Goal: Information Seeking & Learning: Understand process/instructions

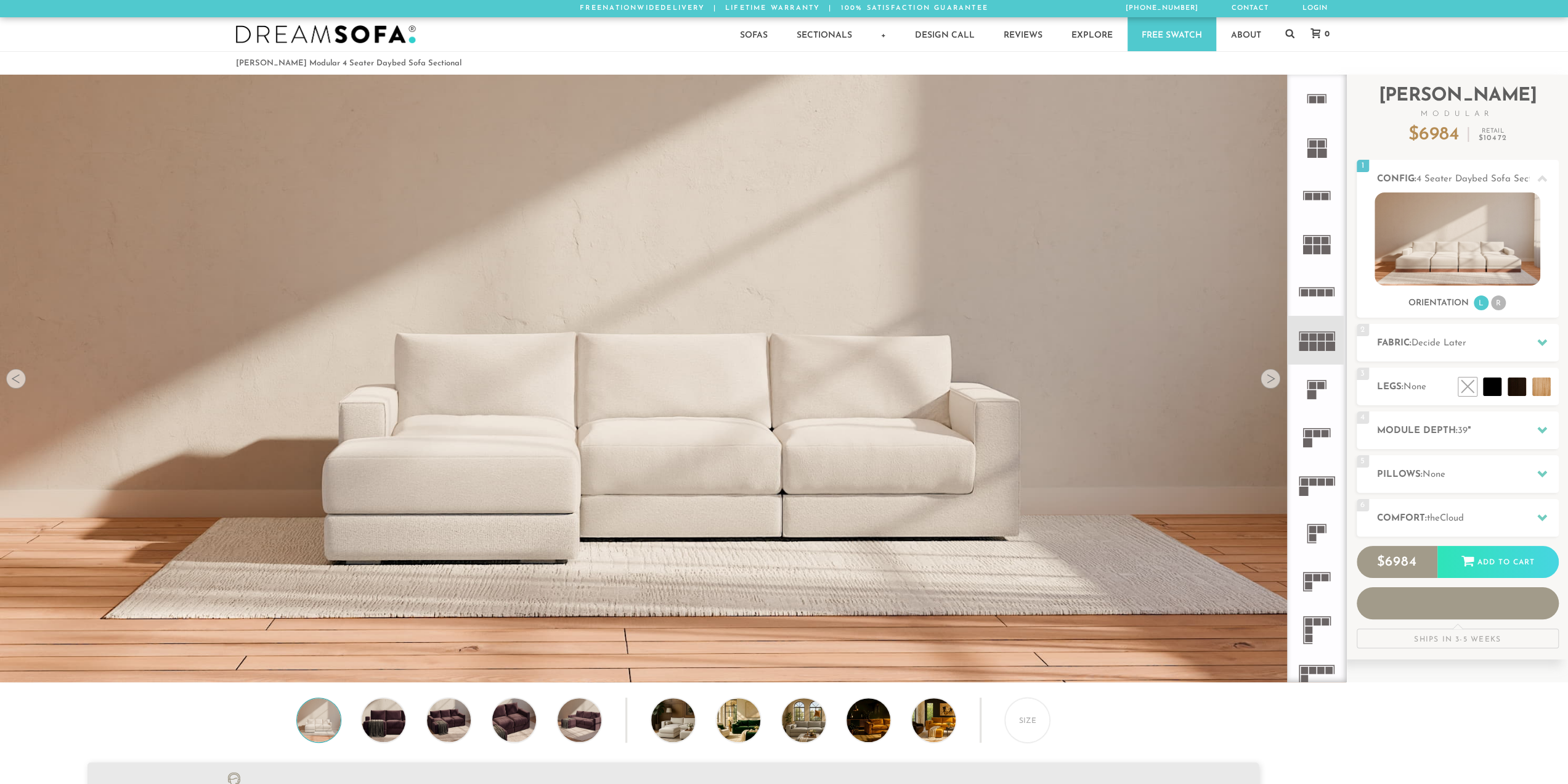
scroll to position [9, 9]
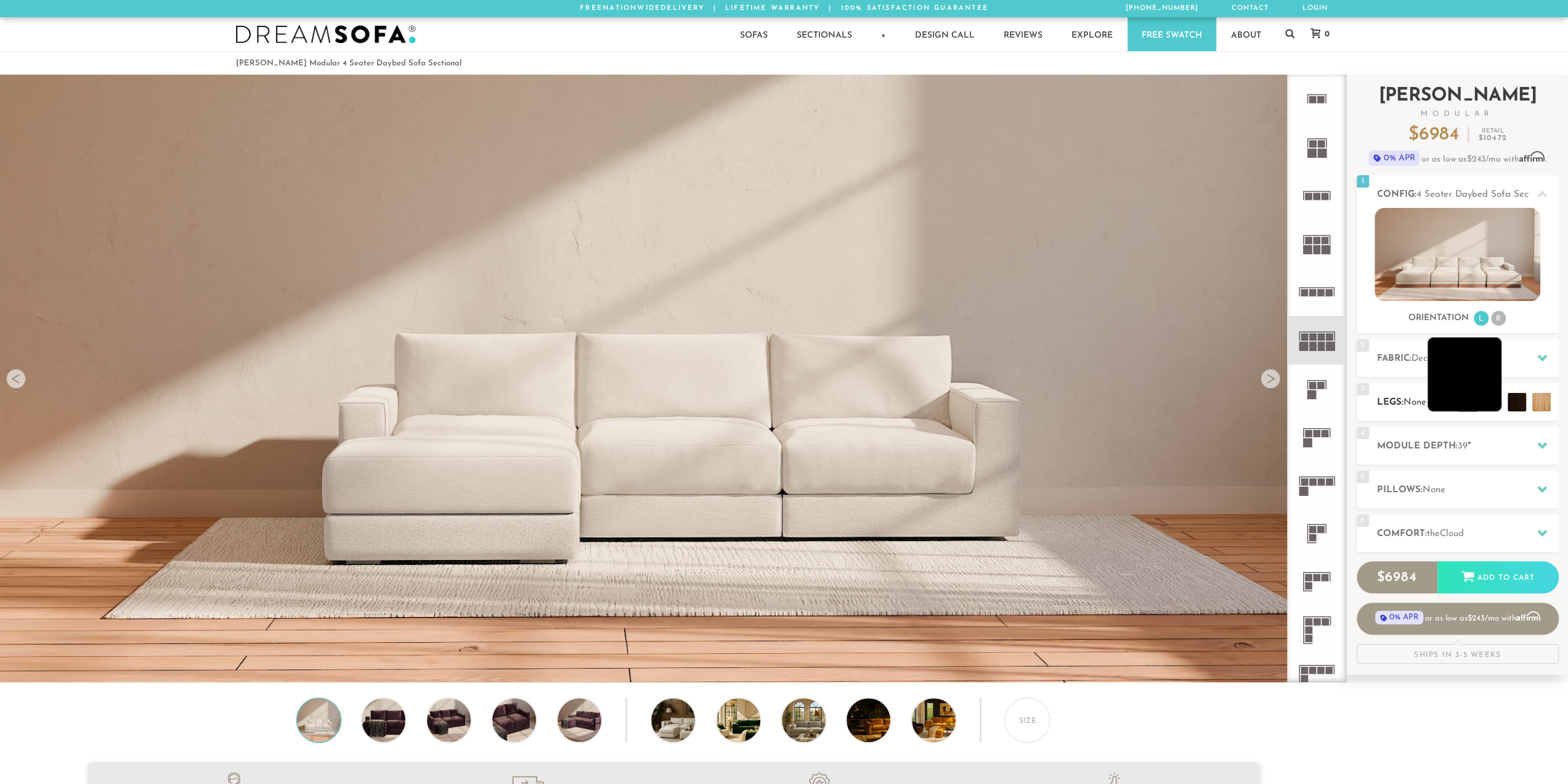
click at [1493, 397] on li at bounding box center [1464, 375] width 74 height 74
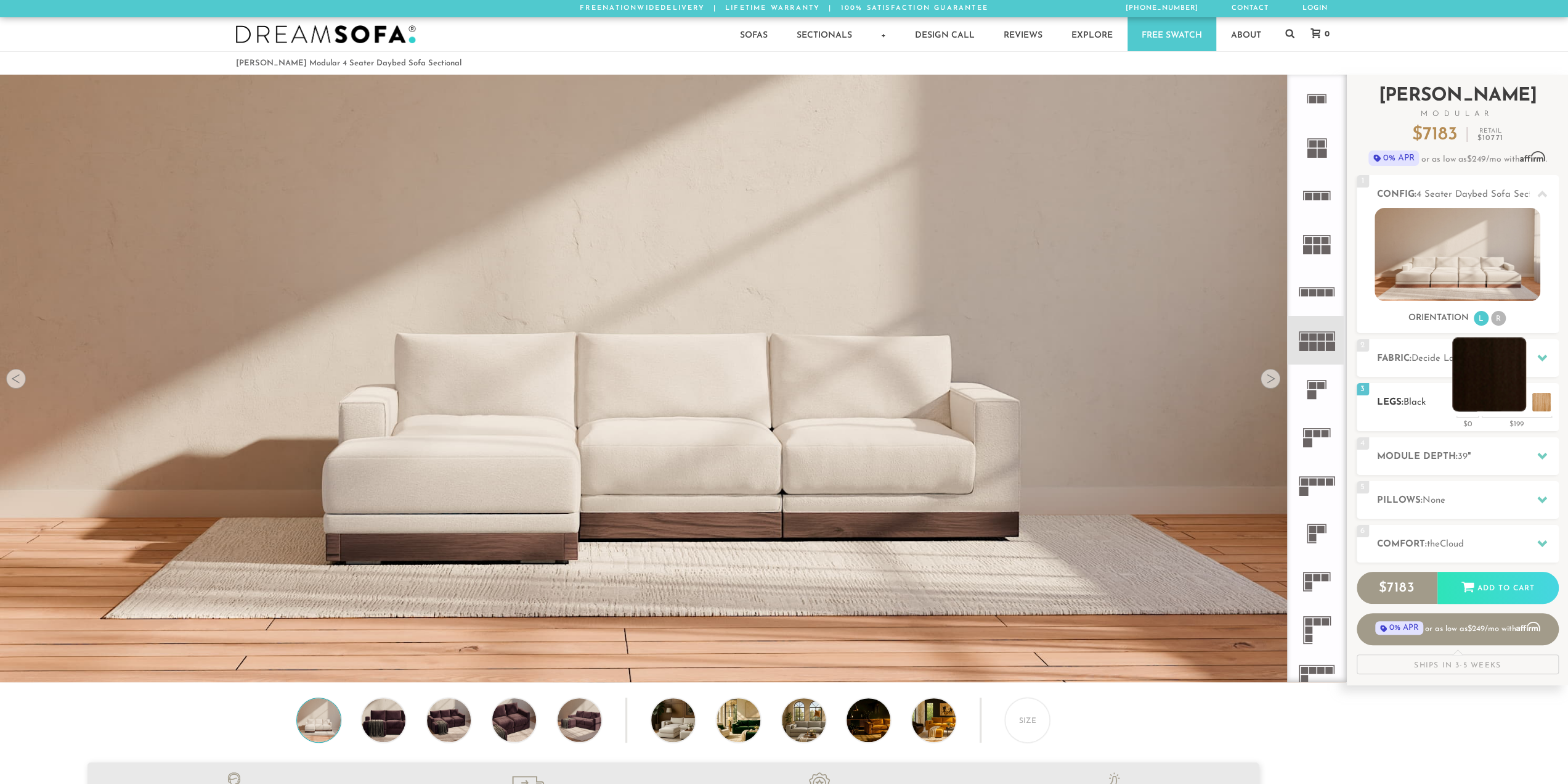
click at [1525, 408] on li at bounding box center [1490, 375] width 74 height 74
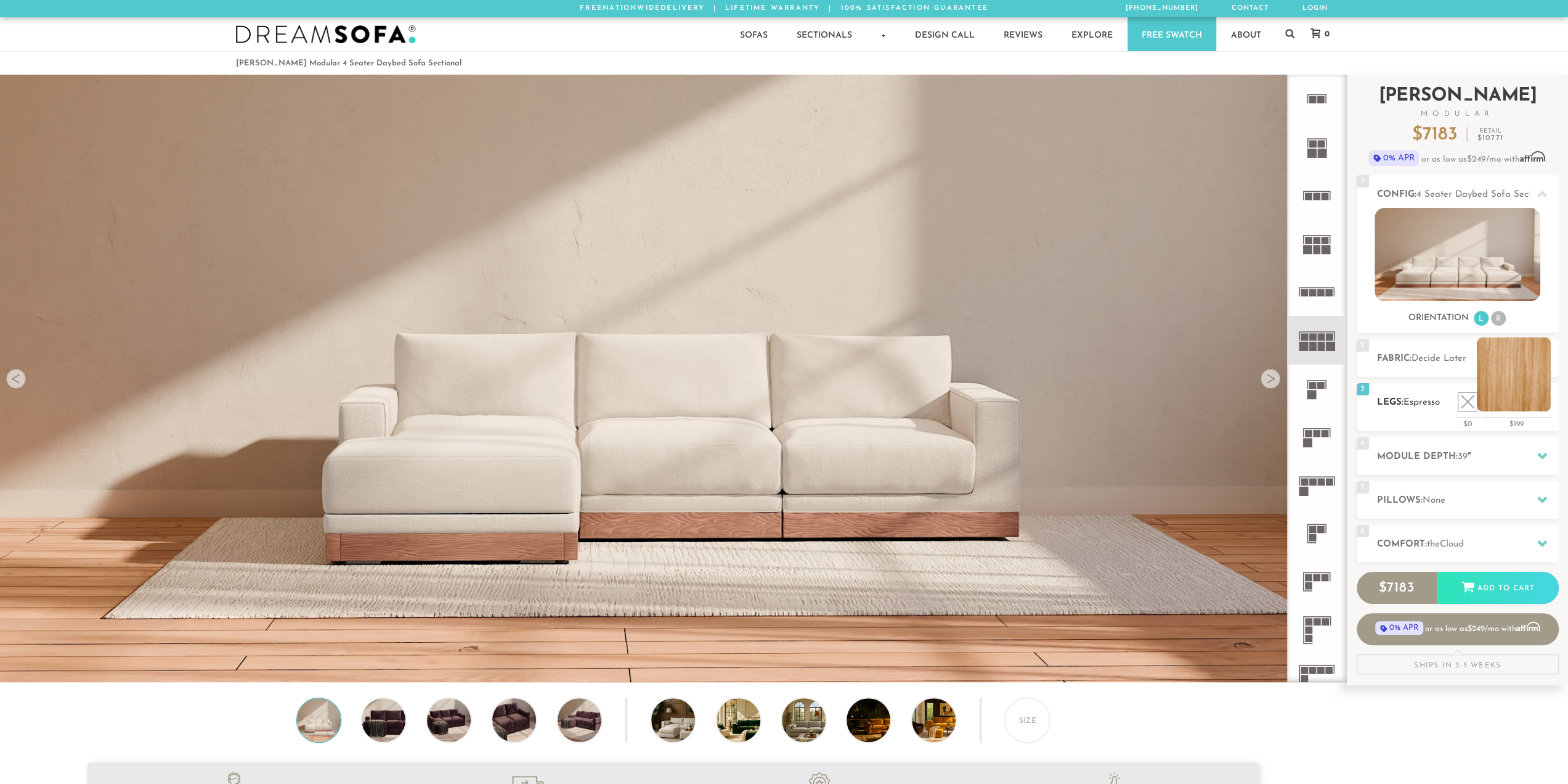
click at [1532, 400] on li at bounding box center [1514, 375] width 74 height 74
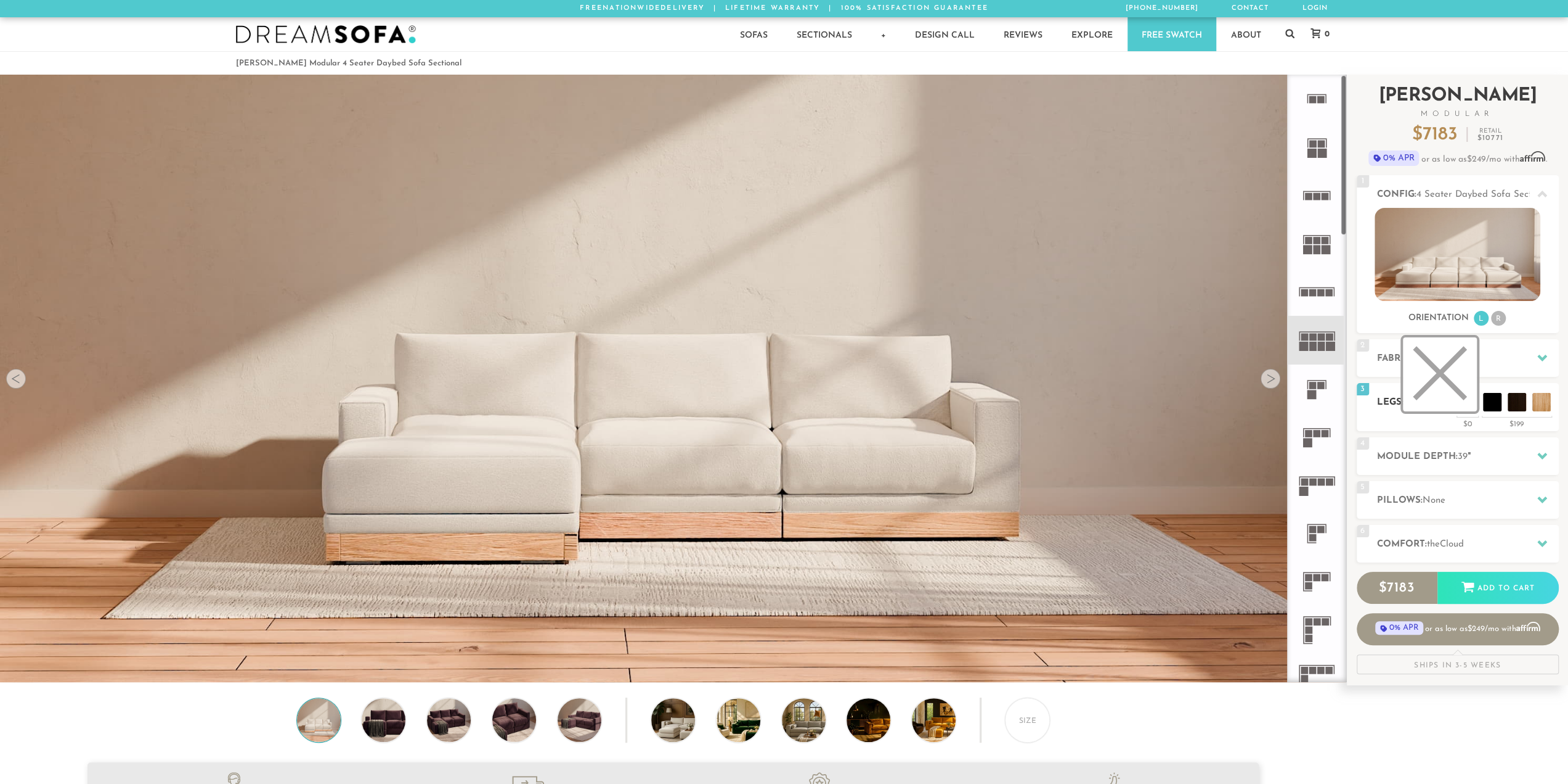
click at [1459, 401] on li at bounding box center [1439, 375] width 74 height 74
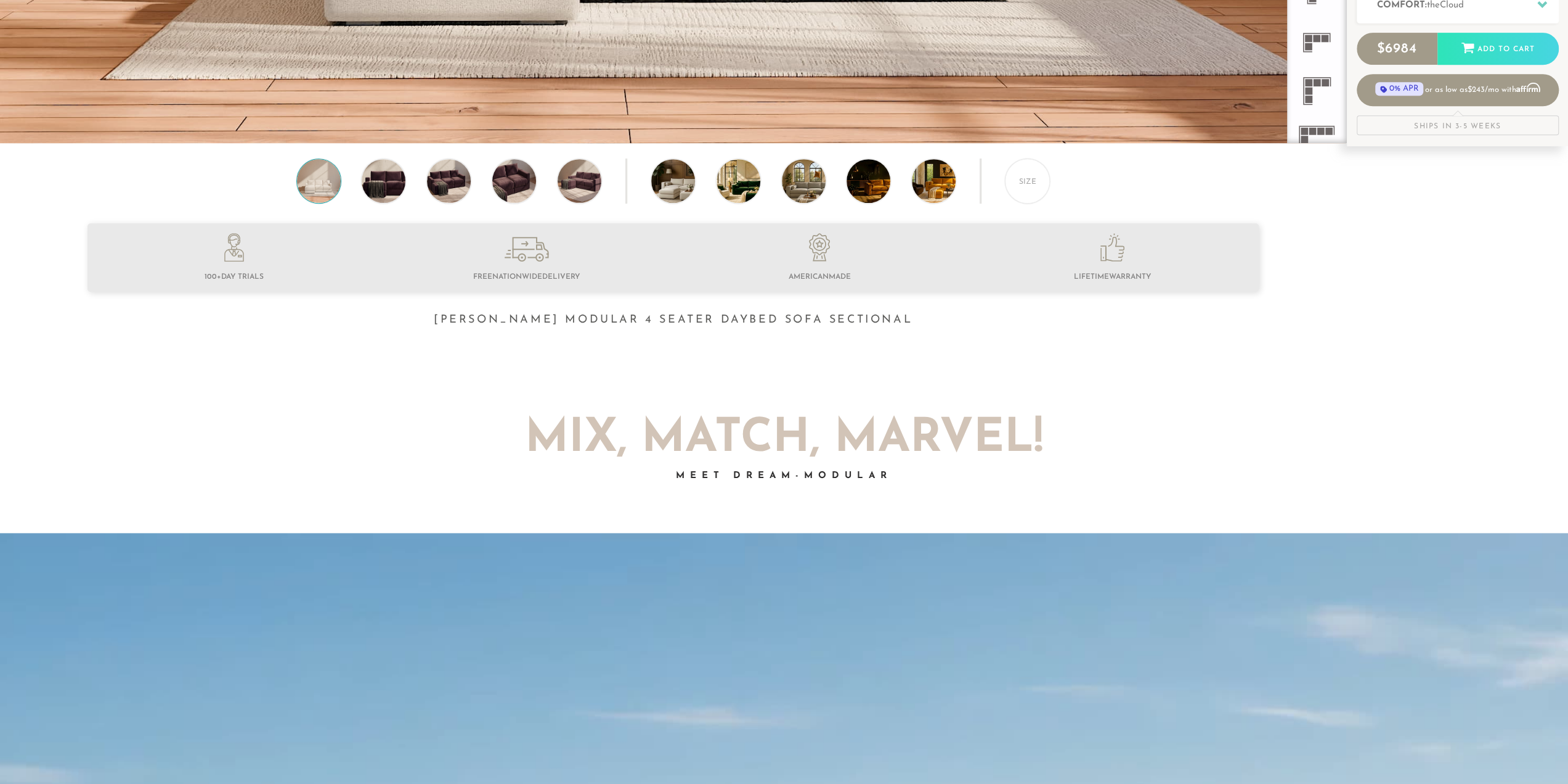
scroll to position [537, 0]
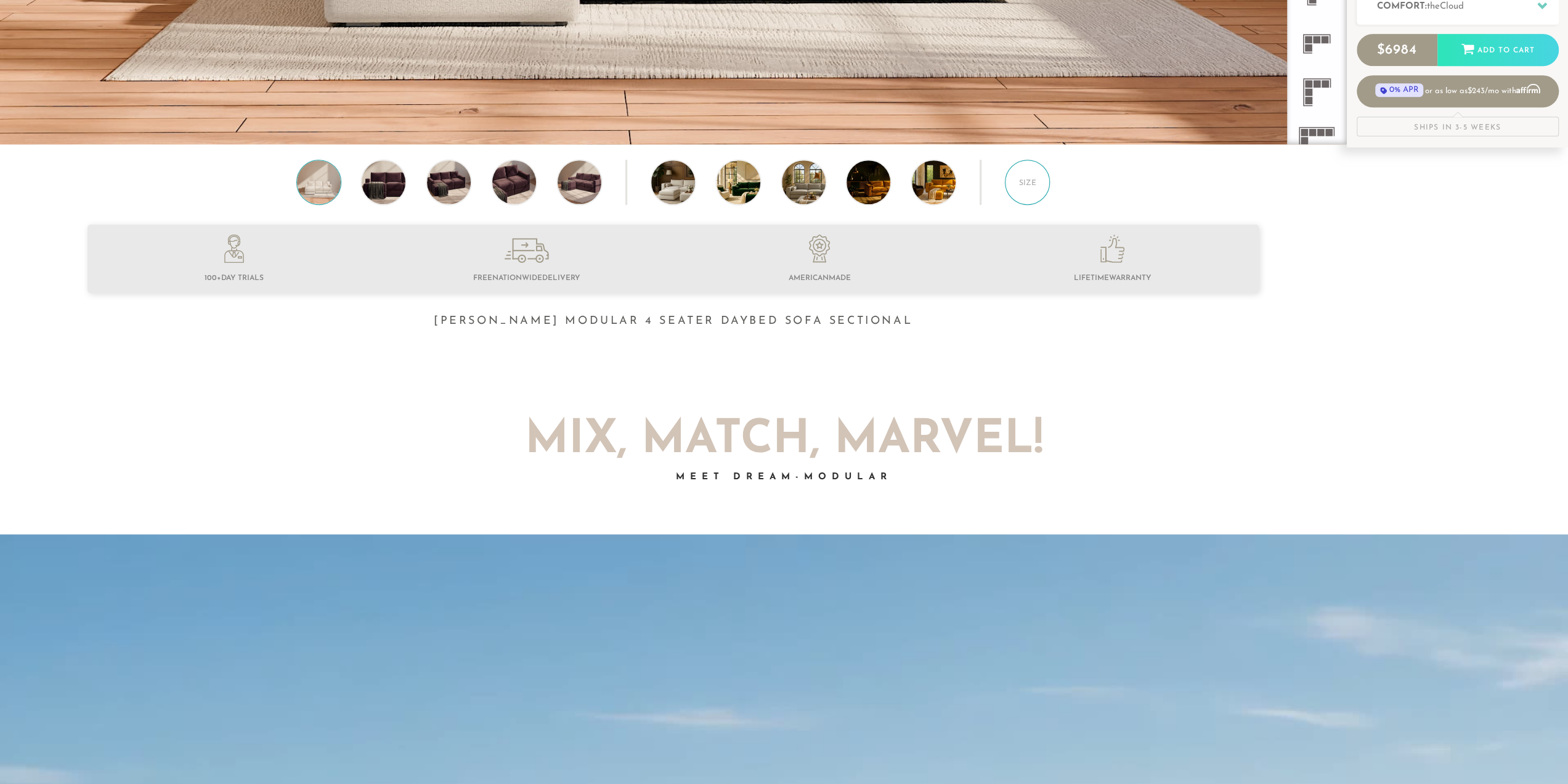
click at [1030, 188] on div "Size" at bounding box center [1027, 183] width 45 height 45
drag, startPoint x: 206, startPoint y: 279, endPoint x: 294, endPoint y: 281, distance: 88.0
click at [294, 281] on li at bounding box center [234, 260] width 293 height 52
click at [194, 280] on li at bounding box center [234, 260] width 293 height 52
drag, startPoint x: 198, startPoint y: 281, endPoint x: 285, endPoint y: 286, distance: 87.1
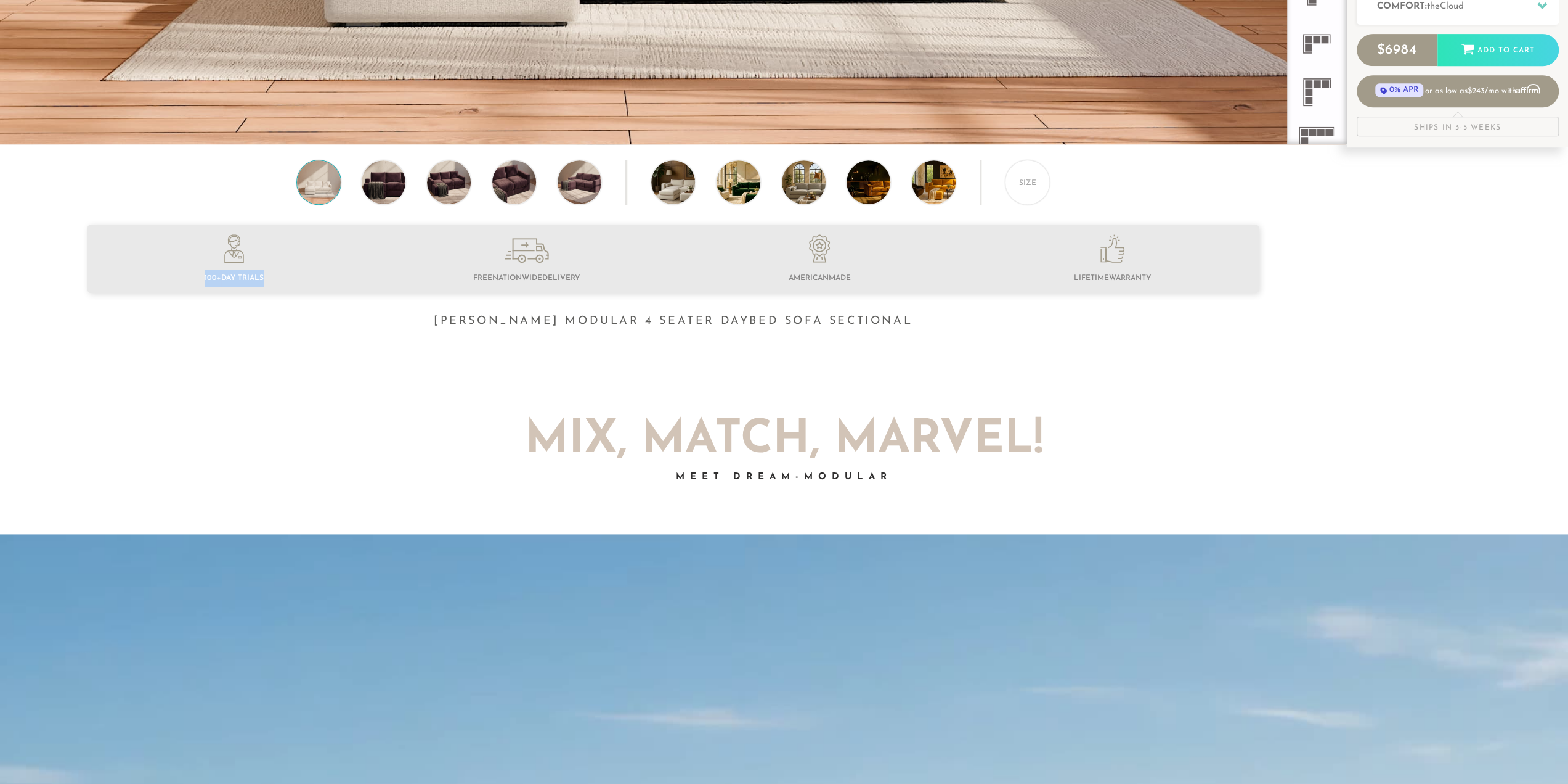
click at [285, 286] on li at bounding box center [234, 260] width 293 height 52
click at [309, 256] on li at bounding box center [234, 260] width 293 height 52
drag, startPoint x: 457, startPoint y: 273, endPoint x: 587, endPoint y: 277, distance: 130.1
click at [587, 277] on li at bounding box center [526, 263] width 293 height 49
click at [583, 253] on li at bounding box center [526, 263] width 293 height 49
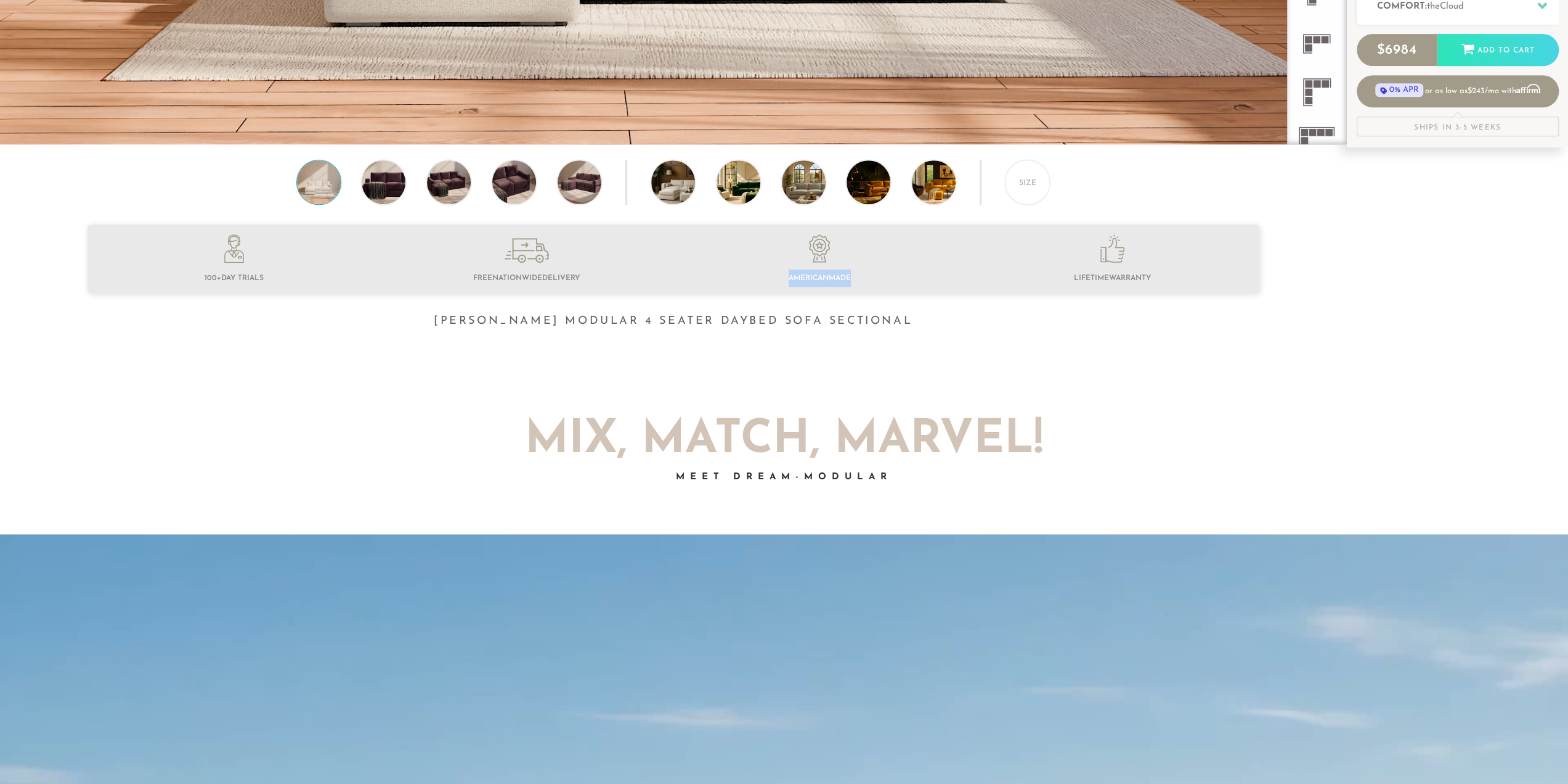
drag, startPoint x: 778, startPoint y: 286, endPoint x: 884, endPoint y: 285, distance: 106.0
click at [884, 285] on li "American Made" at bounding box center [820, 260] width 293 height 52
click at [821, 282] on span "American Made" at bounding box center [819, 278] width 62 height 8
drag, startPoint x: 1038, startPoint y: 283, endPoint x: 1165, endPoint y: 287, distance: 127.1
click at [1165, 287] on li at bounding box center [1112, 260] width 293 height 52
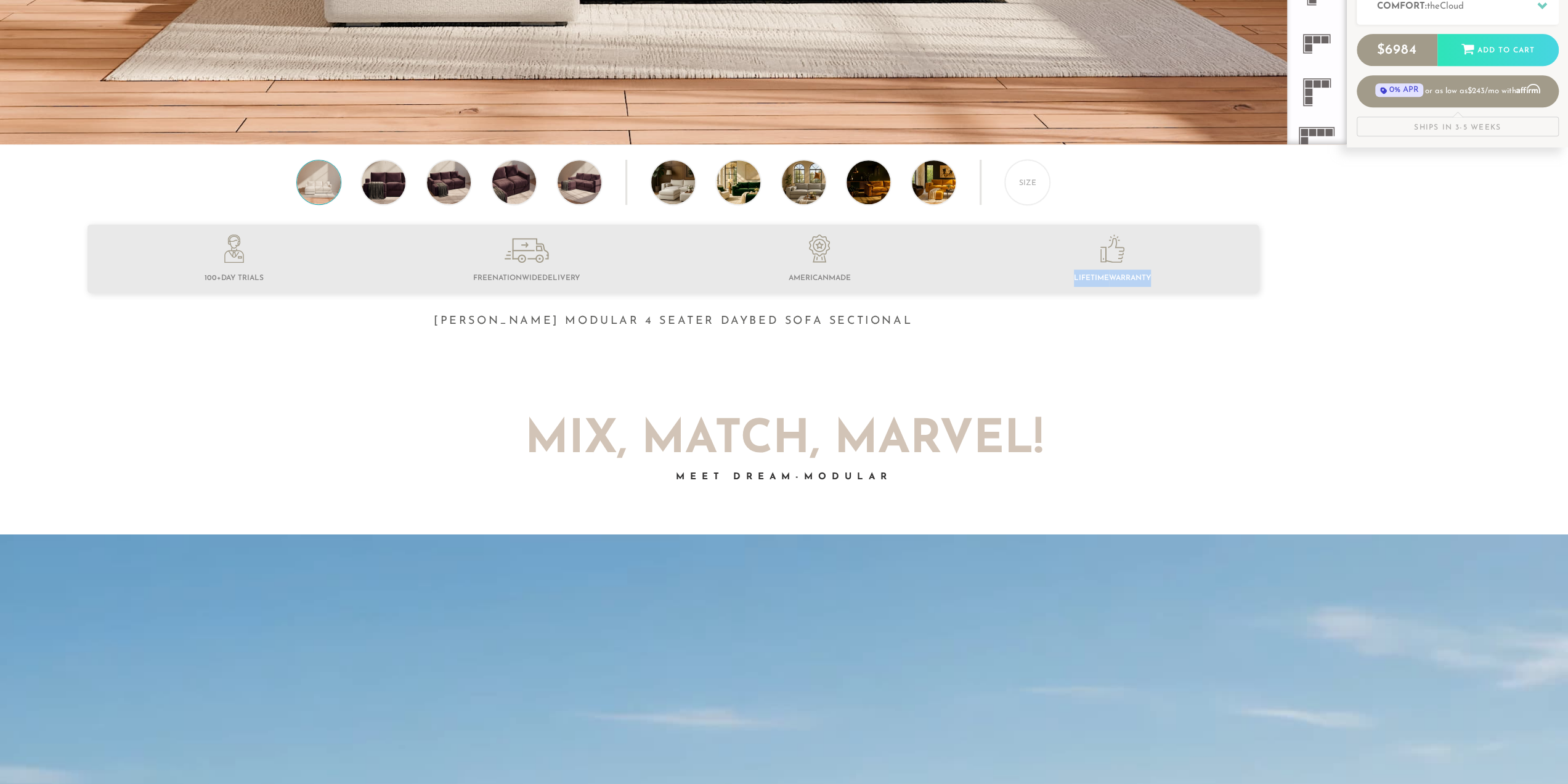
drag, startPoint x: 1139, startPoint y: 282, endPoint x: 1107, endPoint y: 274, distance: 33.0
click at [1107, 274] on li at bounding box center [1112, 260] width 293 height 52
click at [1106, 279] on span "Lifetime Warranty" at bounding box center [1111, 278] width 77 height 8
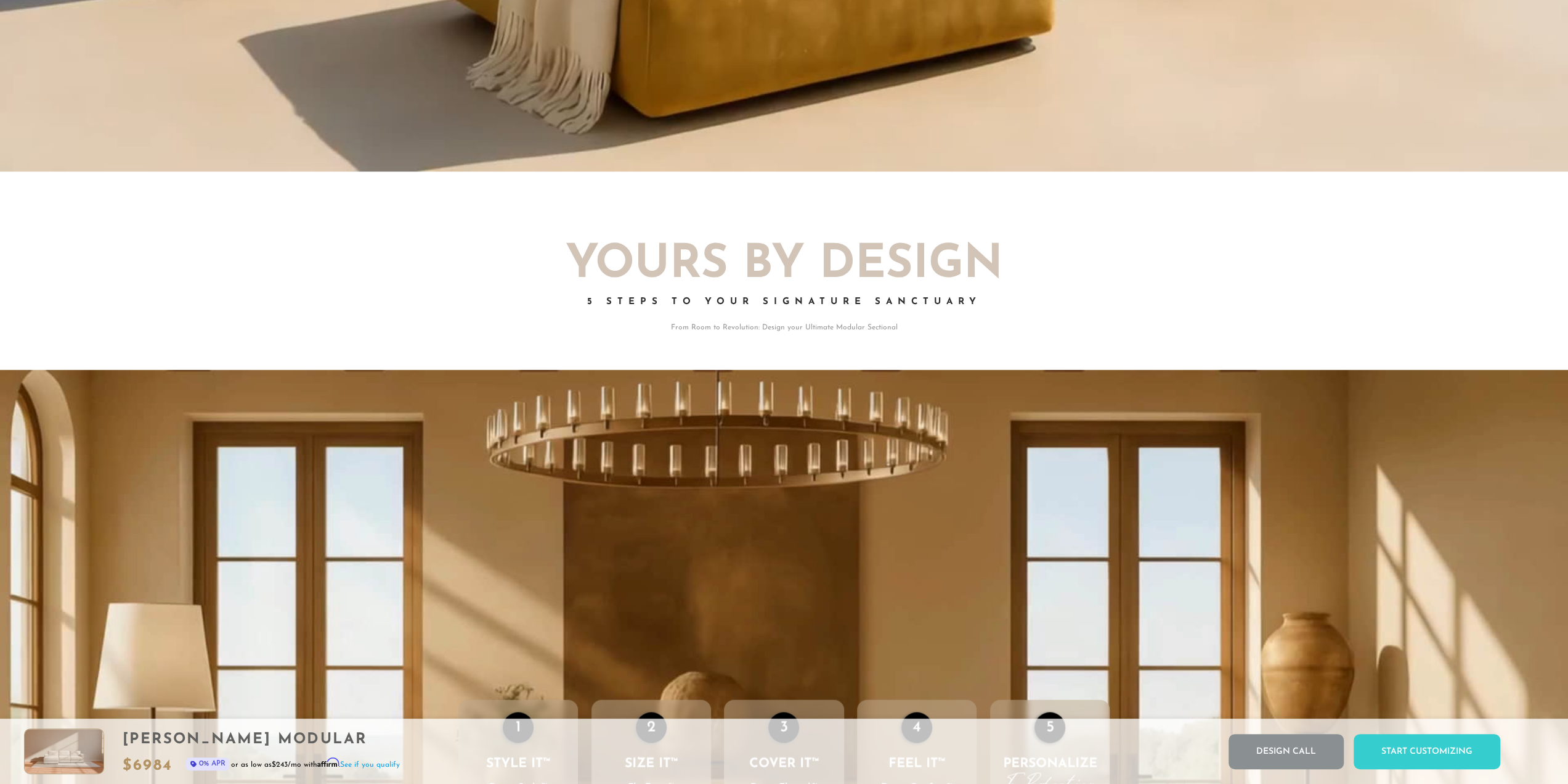
scroll to position [2077, 0]
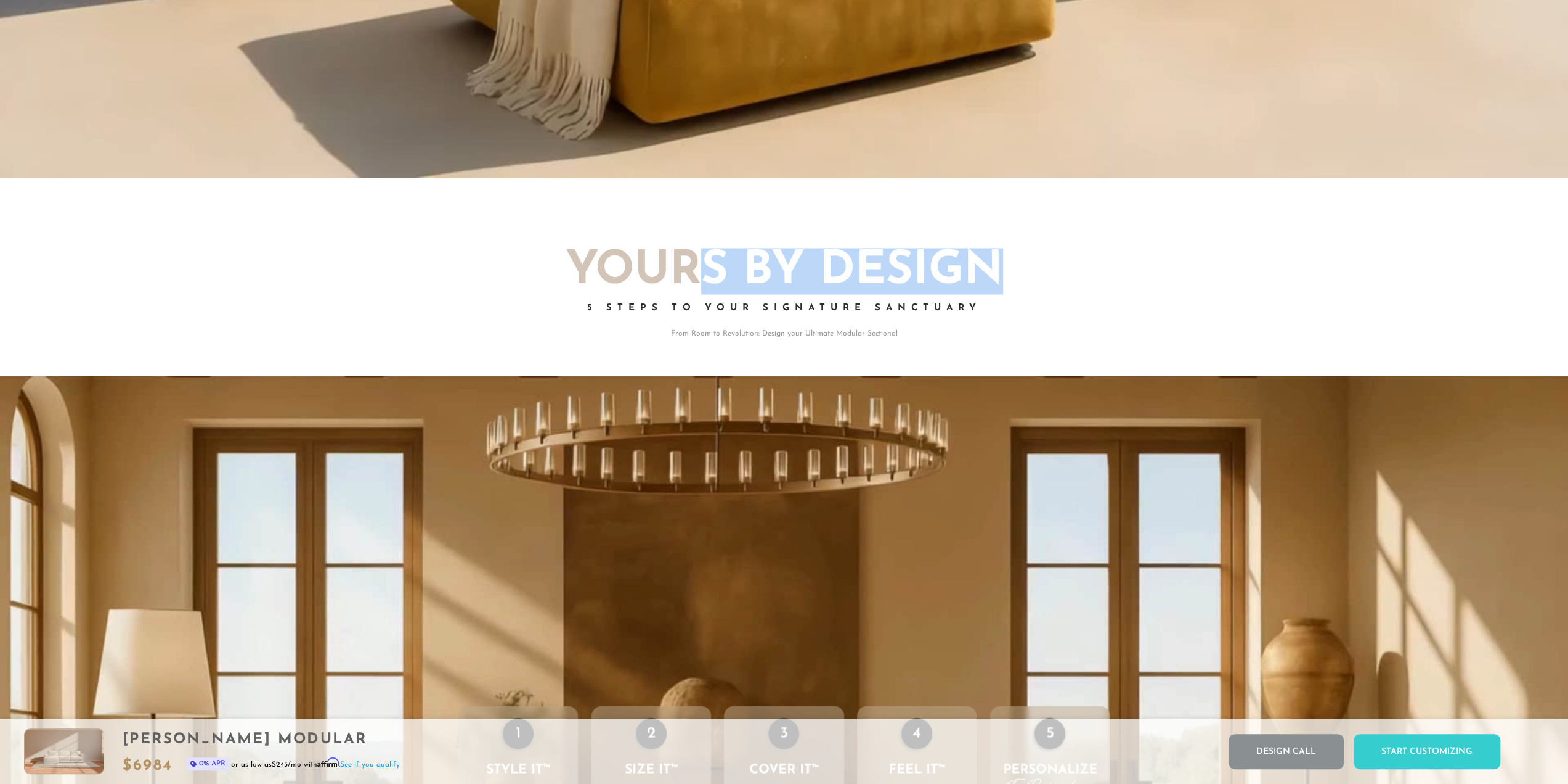
drag, startPoint x: 704, startPoint y: 272, endPoint x: 993, endPoint y: 280, distance: 289.1
click at [993, 280] on h2 "Yours By Design" at bounding box center [784, 270] width 678 height 46
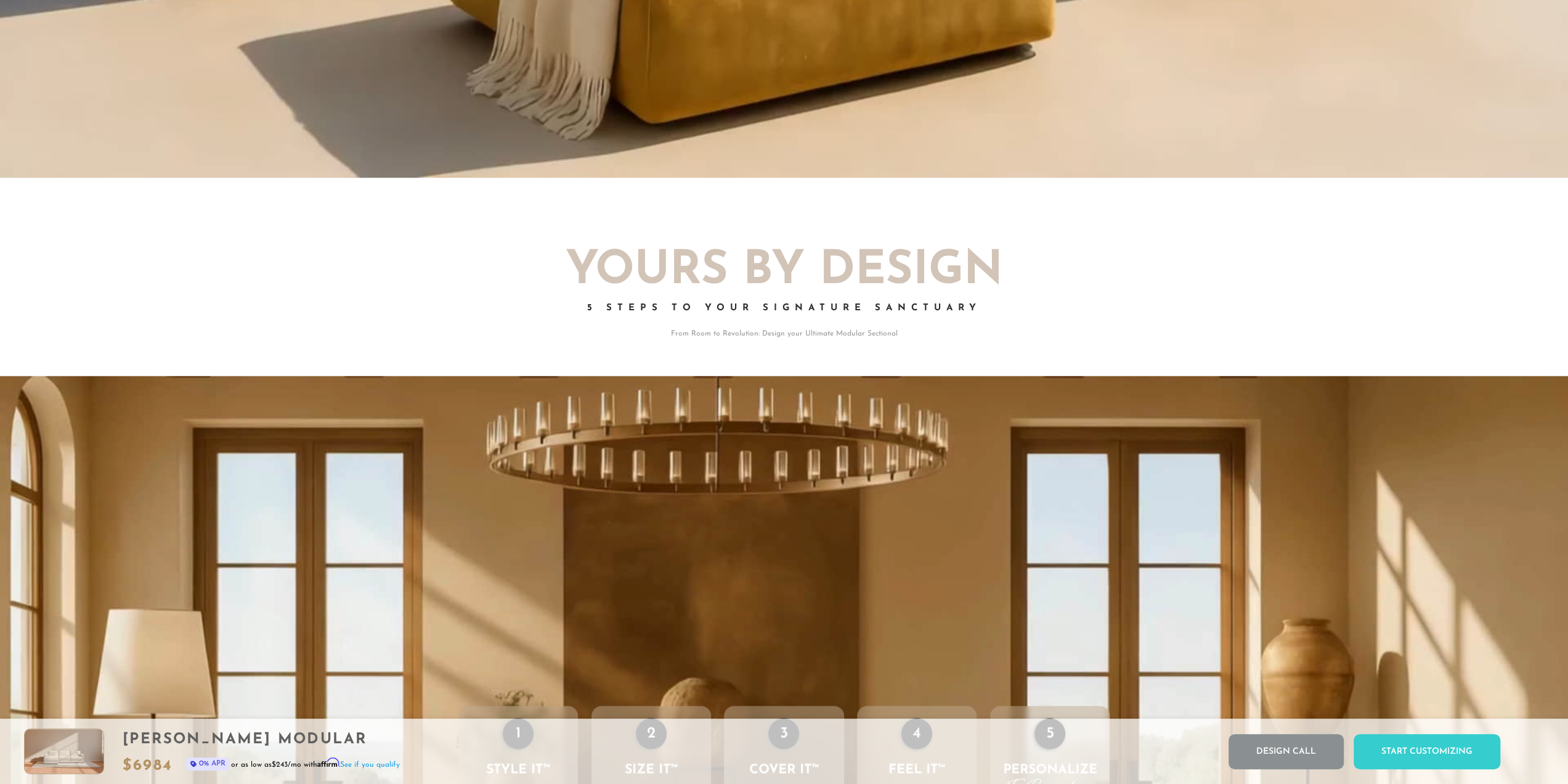
click at [536, 262] on h2 "Yours By Design" at bounding box center [784, 270] width 678 height 46
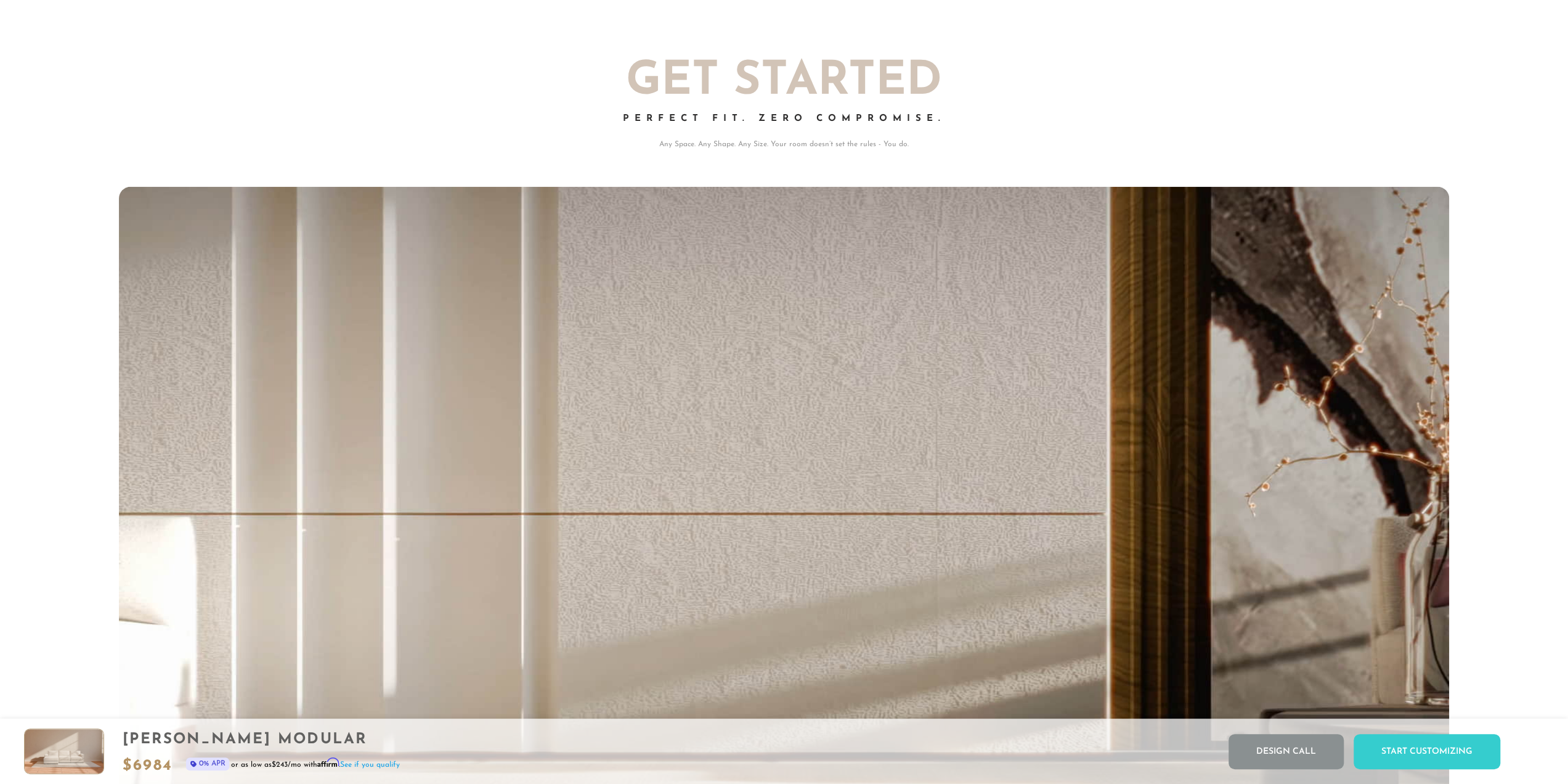
scroll to position [15771, 1559]
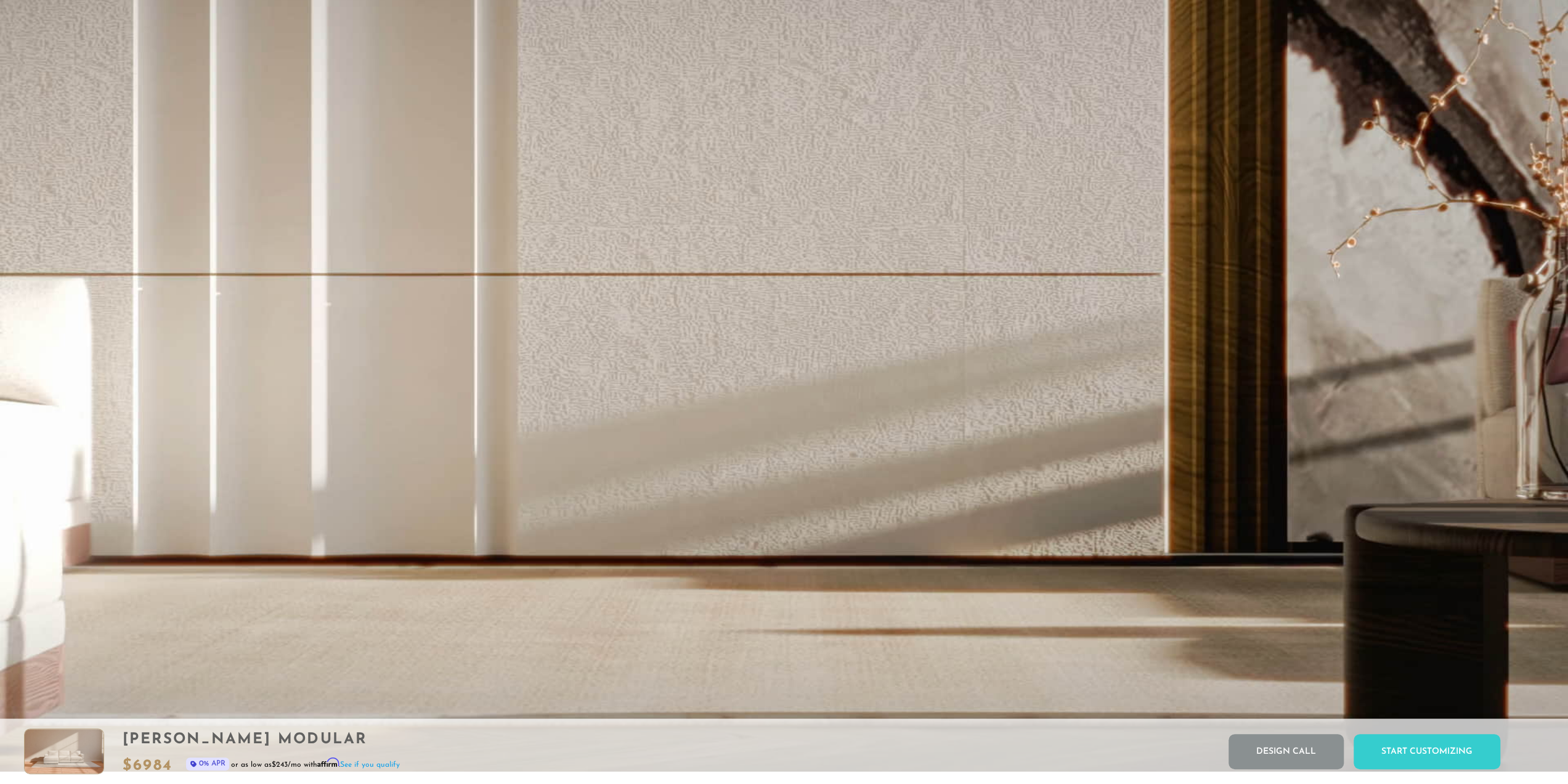
drag, startPoint x: 656, startPoint y: 289, endPoint x: 623, endPoint y: 245, distance: 55.0
click at [623, 245] on video "Your browser does not support HTML5 video." at bounding box center [784, 331] width 1568 height 883
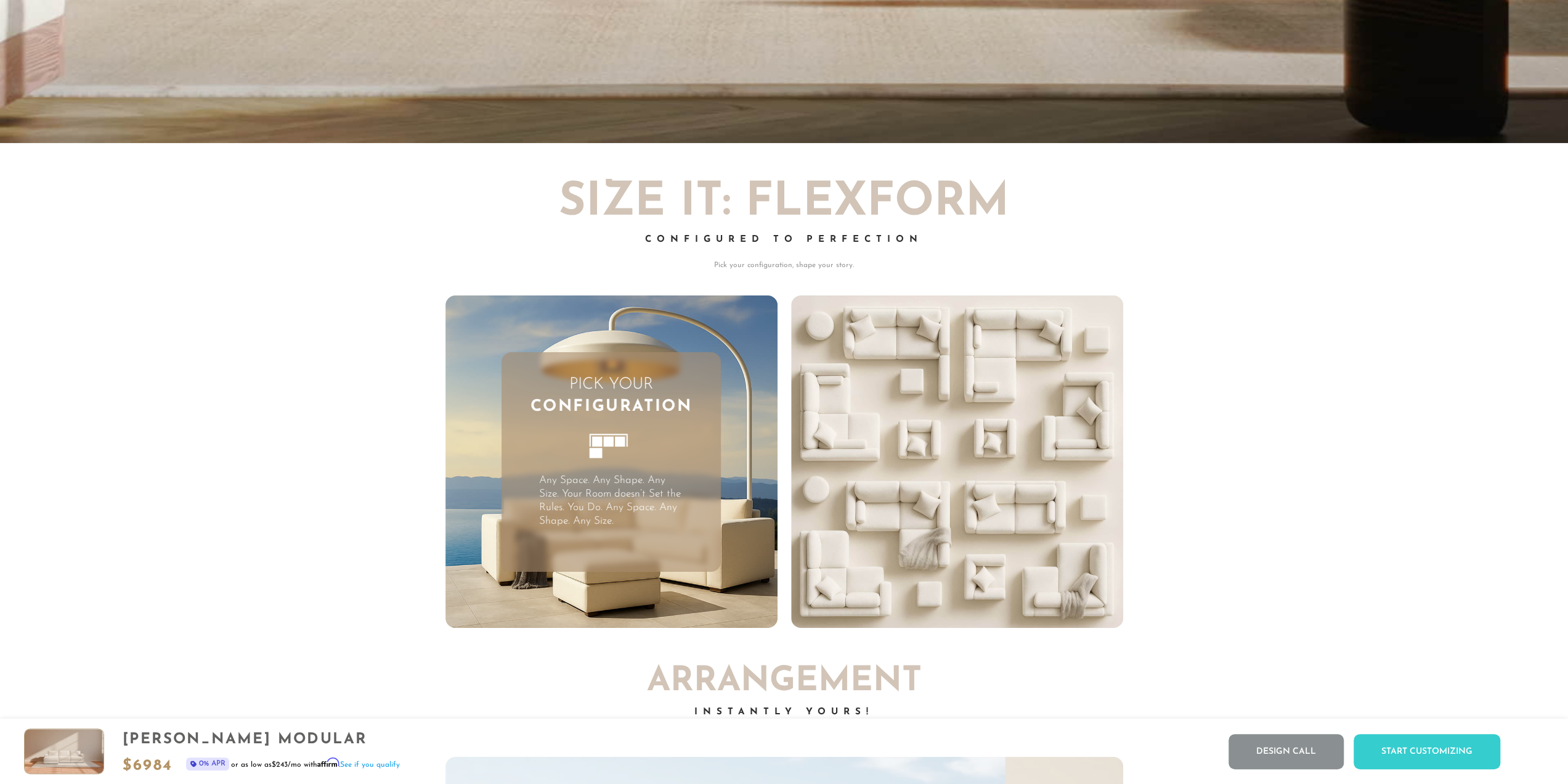
scroll to position [4269, 0]
drag, startPoint x: 941, startPoint y: 440, endPoint x: 1209, endPoint y: 482, distance: 271.3
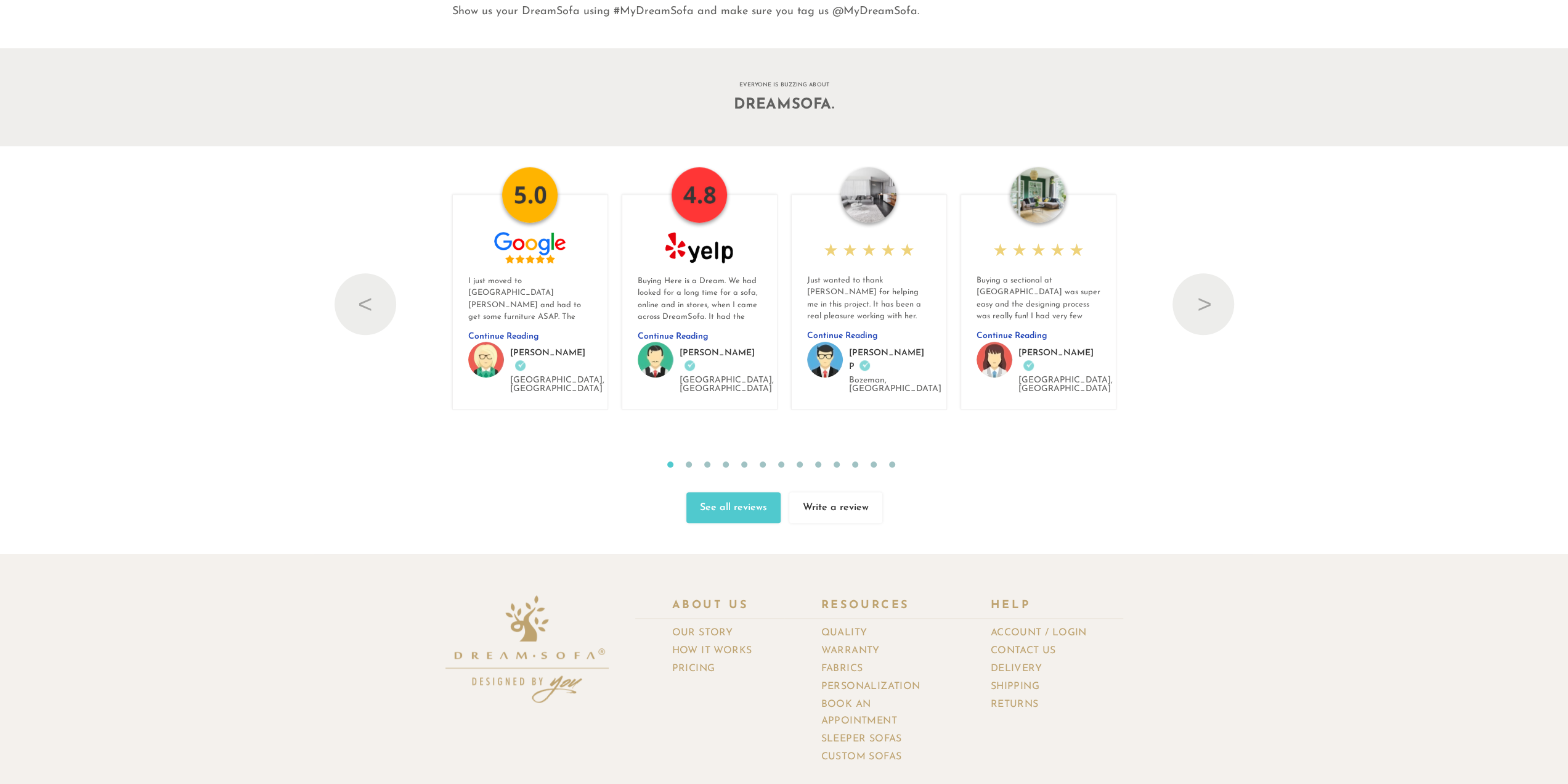
scroll to position [15121, 0]
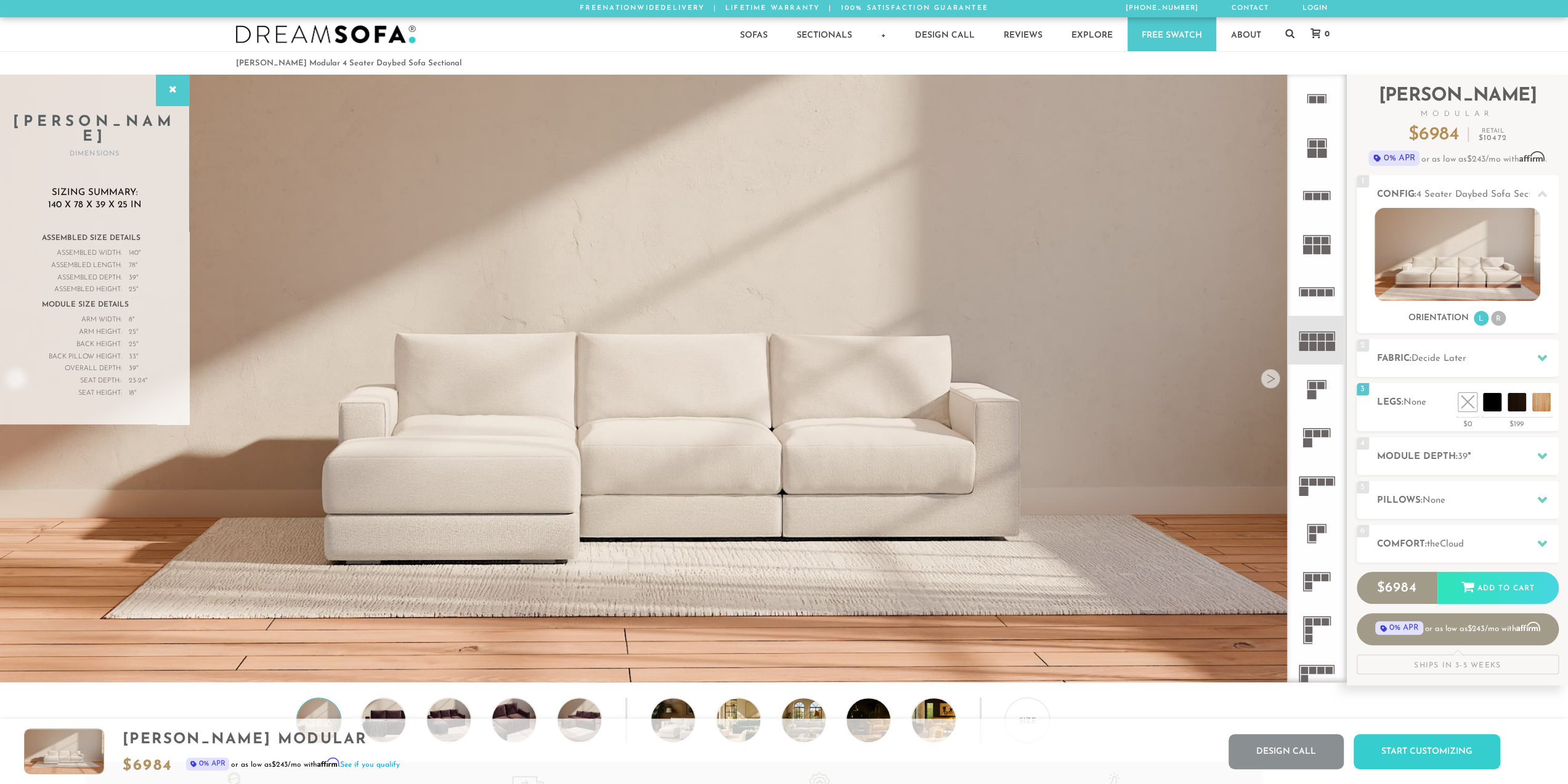
drag, startPoint x: 973, startPoint y: 573, endPoint x: 1024, endPoint y: 196, distance: 380.4
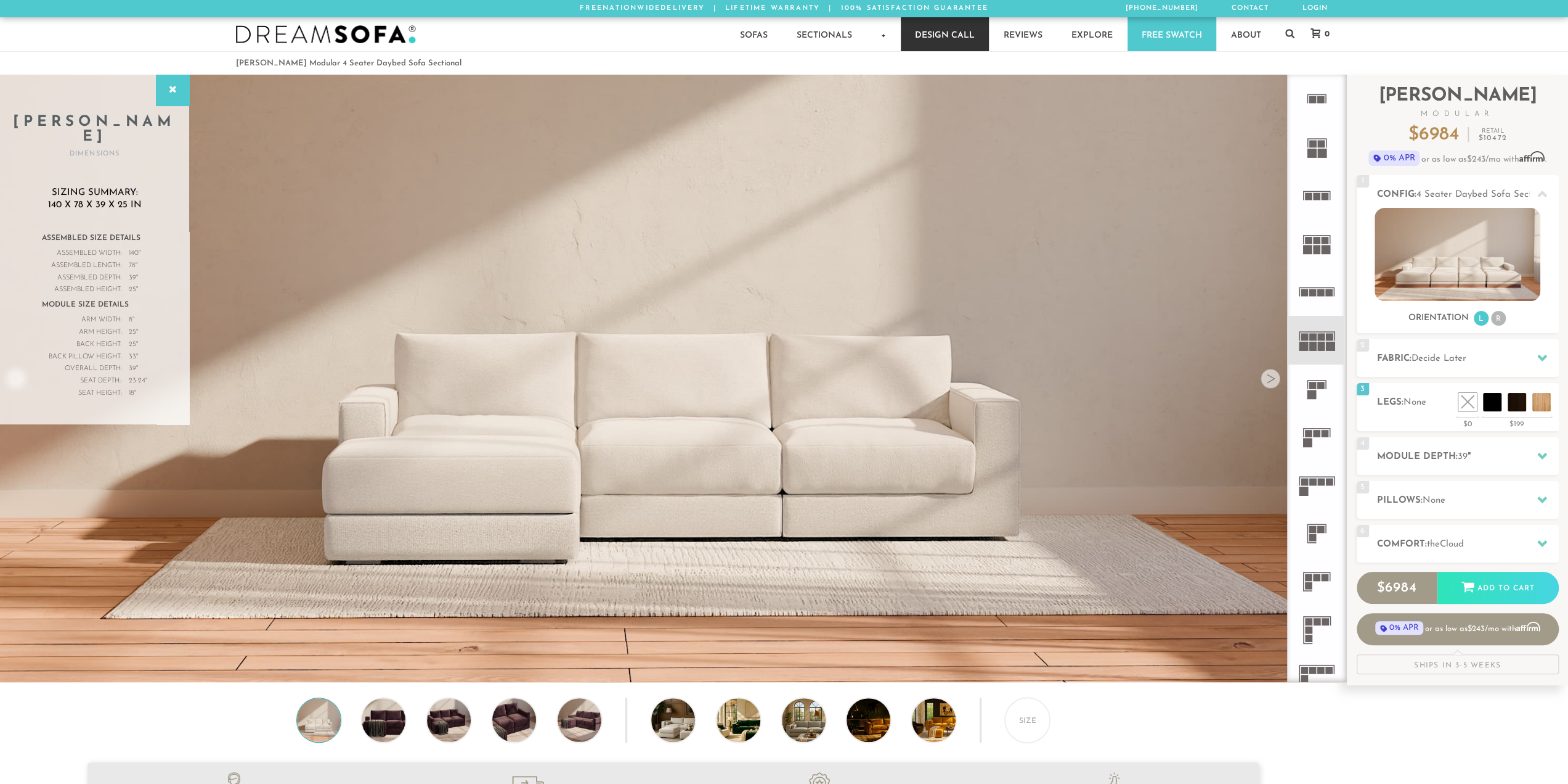
click at [939, 36] on link "Design Call" at bounding box center [944, 34] width 88 height 34
